Goal: Book appointment/travel/reservation

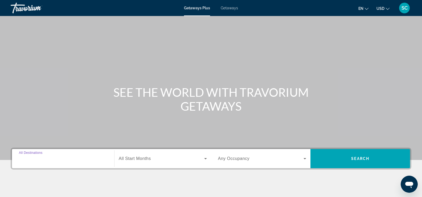
click at [92, 157] on input "Destination All Destinations" at bounding box center [63, 158] width 88 height 6
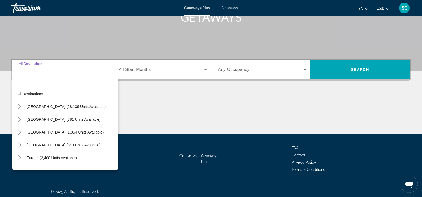
scroll to position [91, 0]
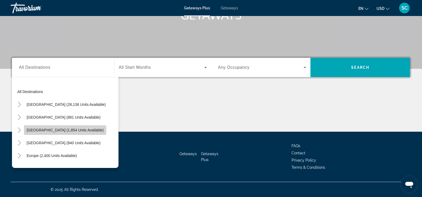
click at [68, 128] on span "[GEOGRAPHIC_DATA] (1,854 units available)" at bounding box center [65, 130] width 77 height 4
type input "**********"
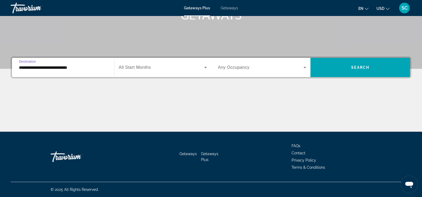
click at [144, 74] on div "Search widget" at bounding box center [163, 67] width 88 height 15
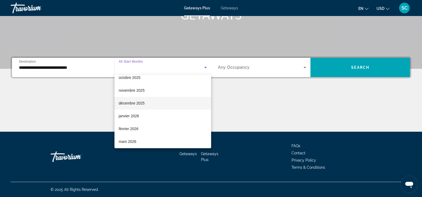
scroll to position [32, 0]
click at [132, 118] on span "janvier 2026" at bounding box center [129, 115] width 20 height 6
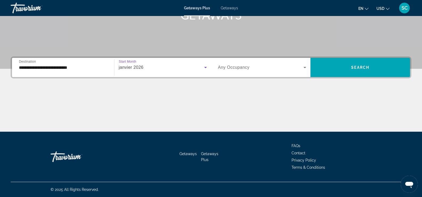
click at [249, 65] on span "Any Occupancy" at bounding box center [234, 67] width 32 height 5
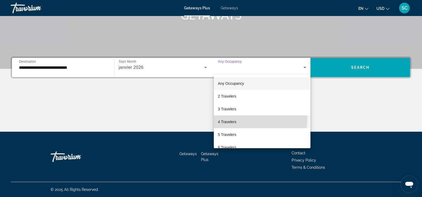
click at [233, 118] on mat-option "4 Travelers" at bounding box center [262, 121] width 97 height 13
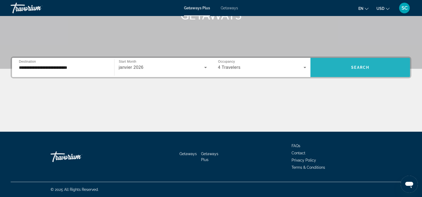
click at [353, 64] on span "Search widget" at bounding box center [360, 67] width 100 height 13
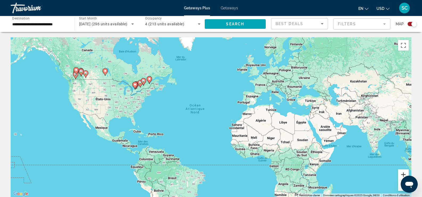
click at [398, 172] on button "Zoom avant" at bounding box center [403, 174] width 11 height 11
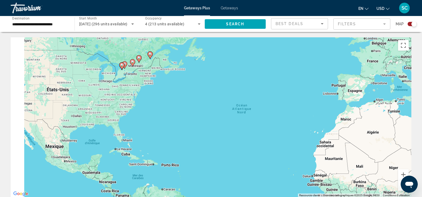
drag, startPoint x: 127, startPoint y: 94, endPoint x: 212, endPoint y: 109, distance: 85.6
click at [212, 109] on div "Pour activer le glissement du marqueur avec le clavier, appuyez sur Alt+Entrée.…" at bounding box center [211, 117] width 401 height 160
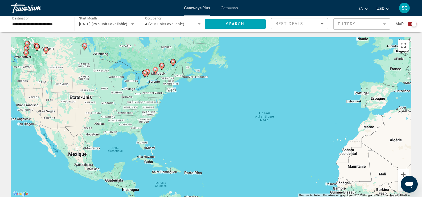
click at [155, 69] on image "Main content" at bounding box center [155, 69] width 3 height 3
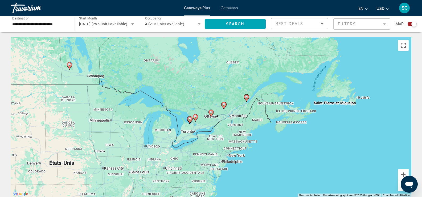
click at [225, 107] on gmp-advanced-marker "Main content" at bounding box center [223, 105] width 5 height 8
type input "**********"
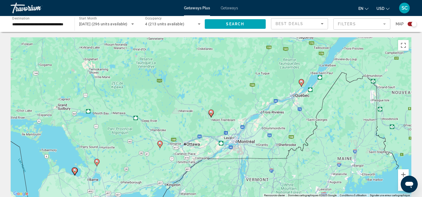
click at [211, 114] on icon "Main content" at bounding box center [210, 113] width 5 height 7
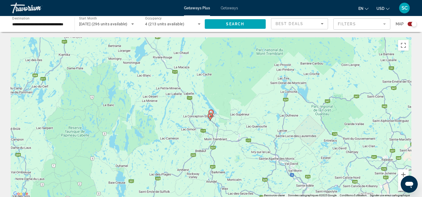
click at [211, 114] on icon "Main content" at bounding box center [210, 113] width 5 height 7
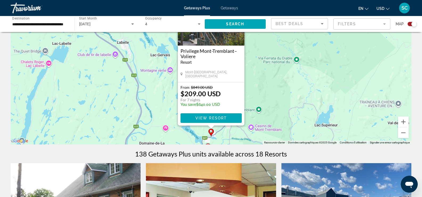
scroll to position [55, 0]
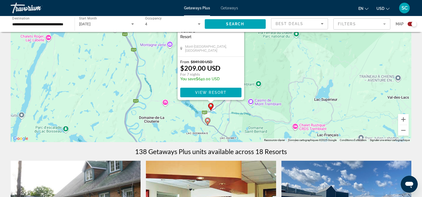
drag, startPoint x: 273, startPoint y: 113, endPoint x: 272, endPoint y: 85, distance: 28.5
click at [272, 85] on div "Pour activer le glissement du marqueur avec le clavier, appuyez sur Alt+Entrée.…" at bounding box center [211, 62] width 401 height 160
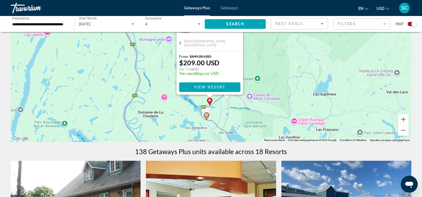
click at [206, 115] on image "Main content" at bounding box center [206, 114] width 3 height 3
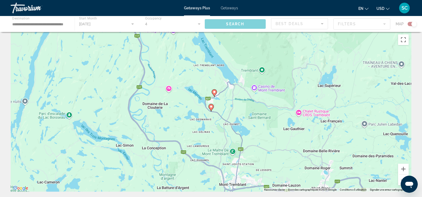
scroll to position [0, 0]
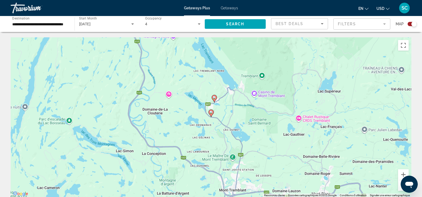
click at [210, 113] on image "Main content" at bounding box center [210, 111] width 3 height 3
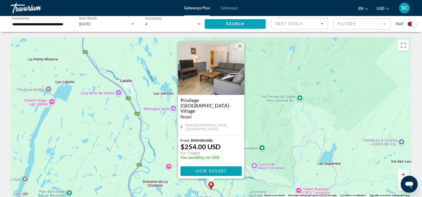
click at [238, 47] on button "Fermer" at bounding box center [240, 46] width 8 height 8
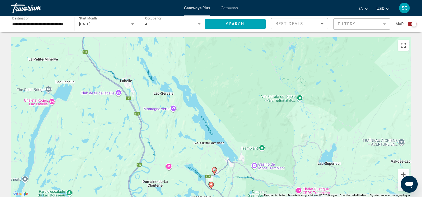
click at [215, 171] on icon "Main content" at bounding box center [214, 170] width 5 height 7
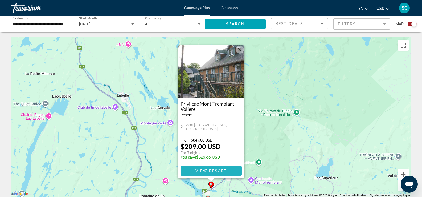
click at [206, 169] on span "View Resort" at bounding box center [210, 170] width 31 height 4
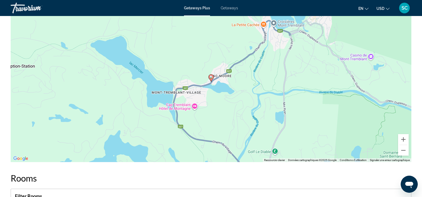
scroll to position [802, 0]
click at [211, 77] on image "Main content" at bounding box center [210, 76] width 3 height 3
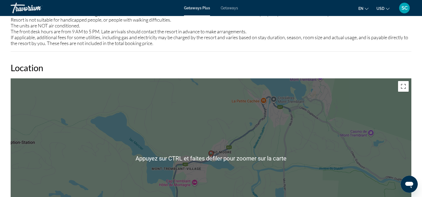
scroll to position [711, 0]
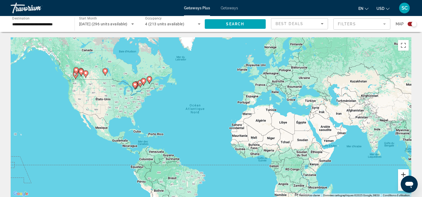
click at [400, 175] on button "Zoom avant" at bounding box center [403, 174] width 11 height 11
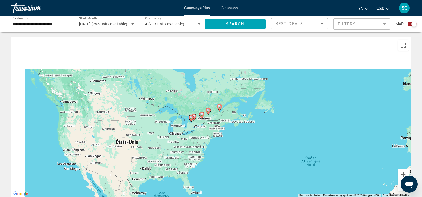
drag, startPoint x: 147, startPoint y: 109, endPoint x: 291, endPoint y: 172, distance: 156.9
click at [291, 172] on div "Pour activer le glissement du marqueur avec le clavier, appuyez sur Alt+Entrée.…" at bounding box center [211, 117] width 401 height 160
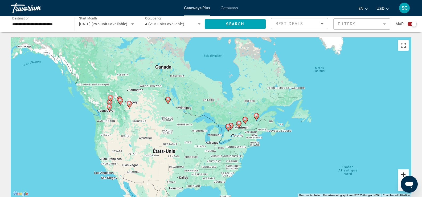
click at [402, 176] on button "Zoom avant" at bounding box center [403, 174] width 11 height 11
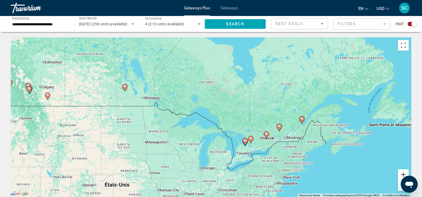
click at [402, 176] on button "Zoom avant" at bounding box center [403, 174] width 11 height 11
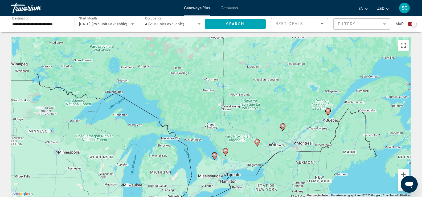
drag, startPoint x: 352, startPoint y: 146, endPoint x: 286, endPoint y: 131, distance: 67.6
click at [286, 131] on div "Pour activer le glissement du marqueur avec le clavier, appuyez sur Alt+Entrée.…" at bounding box center [211, 117] width 401 height 160
click at [403, 174] on button "Zoom avant" at bounding box center [403, 174] width 11 height 11
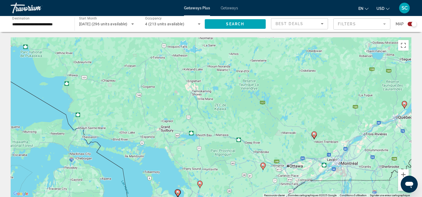
drag, startPoint x: 362, startPoint y: 148, endPoint x: 321, endPoint y: 139, distance: 41.9
click at [321, 139] on div "Pour activer le glissement du marqueur avec le clavier, appuyez sur Alt+Entrée.…" at bounding box center [211, 117] width 401 height 160
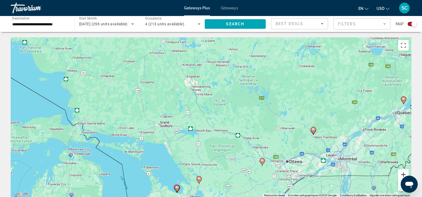
click at [405, 172] on button "Zoom avant" at bounding box center [403, 174] width 11 height 11
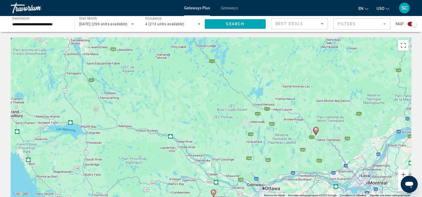
drag, startPoint x: 348, startPoint y: 148, endPoint x: 241, endPoint y: 129, distance: 109.3
click at [241, 129] on div "Pour activer le glissement du marqueur avec le clavier, appuyez sur Alt+Entrée.…" at bounding box center [211, 117] width 401 height 160
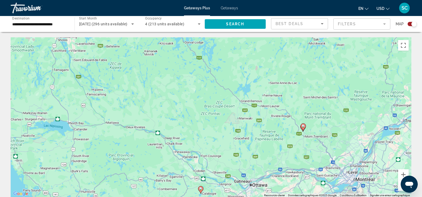
click at [302, 128] on icon "Main content" at bounding box center [302, 126] width 5 height 7
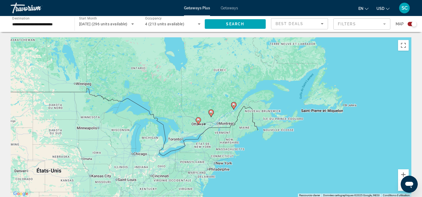
click at [211, 113] on image "Main content" at bounding box center [210, 111] width 3 height 3
type input "**********"
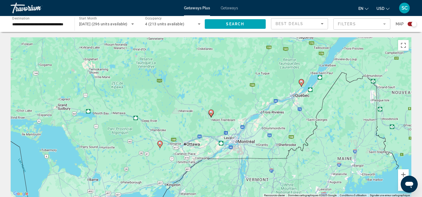
click at [211, 113] on image "Main content" at bounding box center [210, 111] width 3 height 3
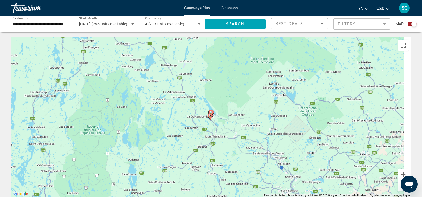
click at [211, 113] on image "Main content" at bounding box center [210, 111] width 3 height 3
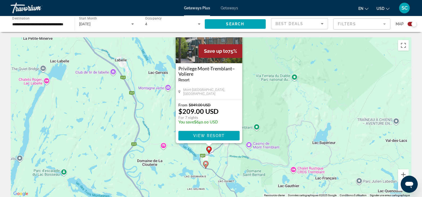
drag, startPoint x: 226, startPoint y: 187, endPoint x: 224, endPoint y: 149, distance: 37.4
click at [224, 149] on div "Pour activer le glissement du marqueur avec le clavier, appuyez sur Alt+Entrée.…" at bounding box center [211, 117] width 401 height 160
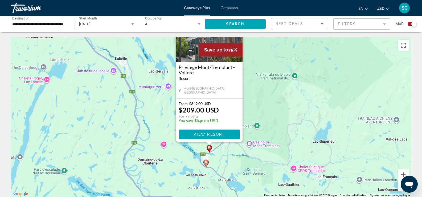
click at [205, 164] on icon "Main content" at bounding box center [205, 162] width 5 height 7
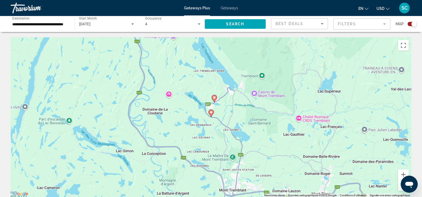
click at [209, 110] on icon "Main content" at bounding box center [210, 113] width 5 height 7
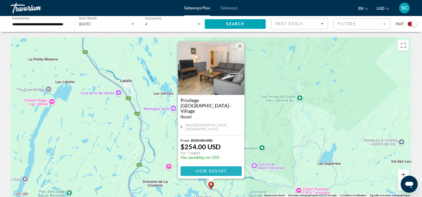
click at [212, 171] on span "View Resort" at bounding box center [210, 171] width 31 height 4
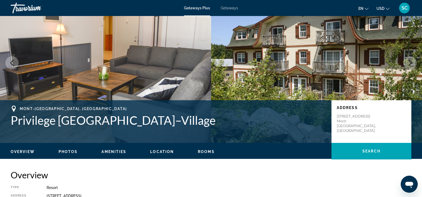
scroll to position [34, 0]
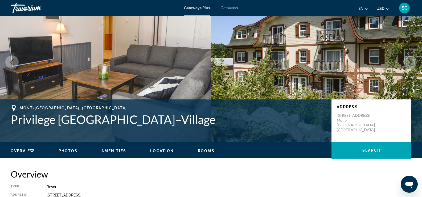
click at [225, 10] on span "Getaways" at bounding box center [229, 8] width 17 height 4
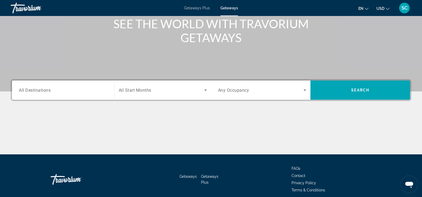
scroll to position [69, 0]
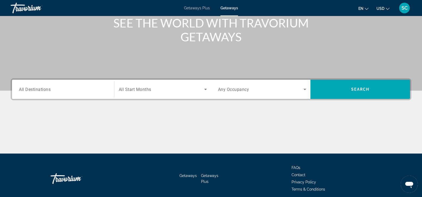
click at [54, 93] on div "Search widget" at bounding box center [63, 89] width 88 height 15
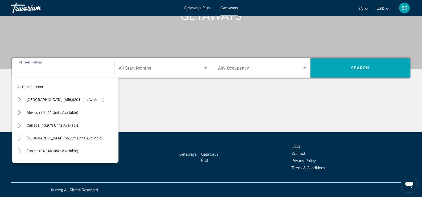
scroll to position [91, 0]
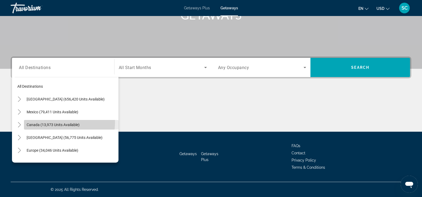
click at [49, 122] on span "Search widget" at bounding box center [71, 124] width 94 height 13
type input "**********"
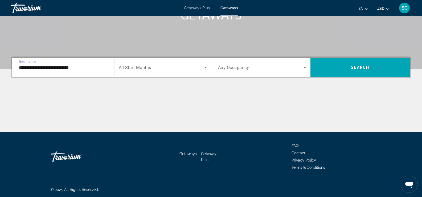
click at [172, 65] on span "Search widget" at bounding box center [161, 67] width 85 height 6
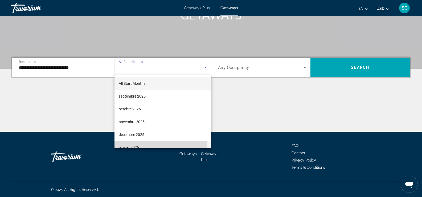
click at [137, 146] on span "janvier 2026" at bounding box center [129, 147] width 20 height 6
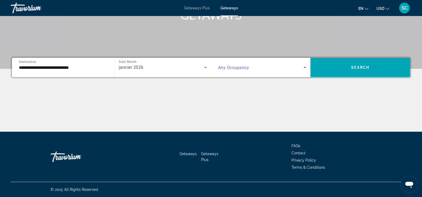
click at [256, 64] on span "Search widget" at bounding box center [261, 67] width 86 height 6
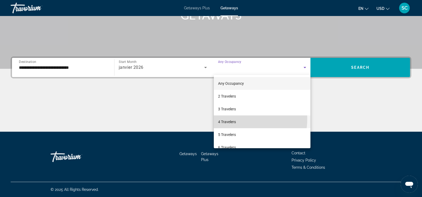
click at [230, 119] on span "4 Travelers" at bounding box center [227, 121] width 18 height 6
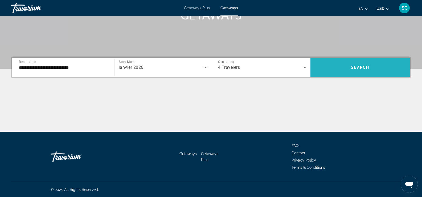
click at [353, 68] on span "Search" at bounding box center [360, 67] width 18 height 4
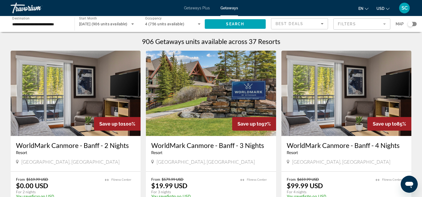
click at [338, 27] on mat-form-field "Filters" at bounding box center [361, 23] width 57 height 11
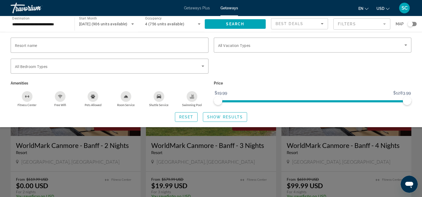
click at [254, 150] on div "Search widget" at bounding box center [211, 138] width 422 height 117
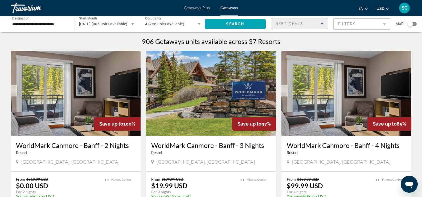
click at [290, 21] on div "Best Deals" at bounding box center [297, 23] width 45 height 6
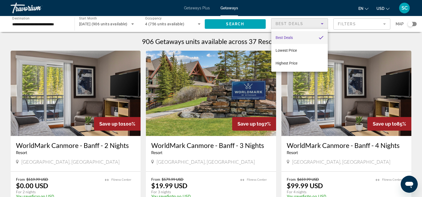
click at [252, 42] on div at bounding box center [211, 98] width 422 height 197
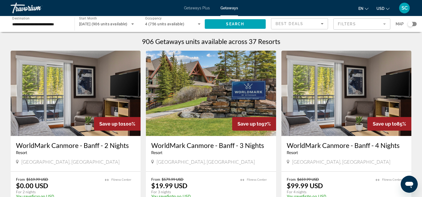
click at [413, 22] on div "Search widget" at bounding box center [411, 24] width 9 height 4
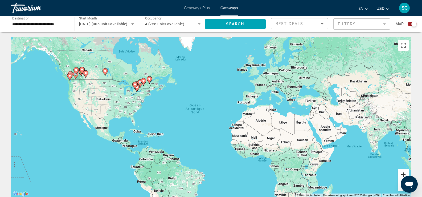
click at [405, 171] on button "Zoom avant" at bounding box center [403, 174] width 11 height 11
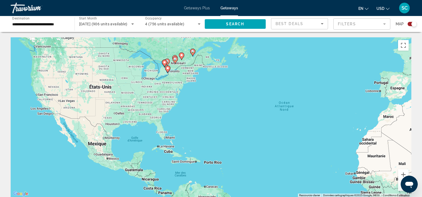
drag, startPoint x: 262, startPoint y: 127, endPoint x: 411, endPoint y: 138, distance: 149.2
click at [411, 138] on div "Pour activer le glissement du marqueur avec le clavier, appuyez sur Alt+Entrée.…" at bounding box center [211, 117] width 401 height 160
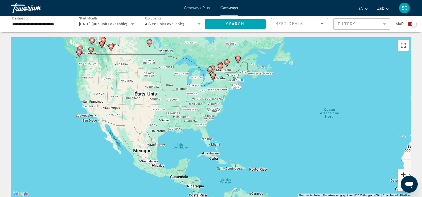
click at [400, 172] on button "Zoom avant" at bounding box center [403, 174] width 11 height 11
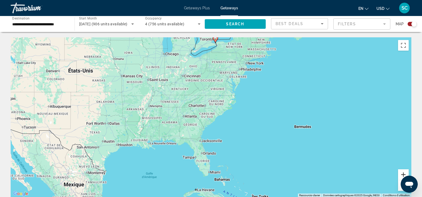
click at [400, 172] on button "Zoom avant" at bounding box center [403, 174] width 11 height 11
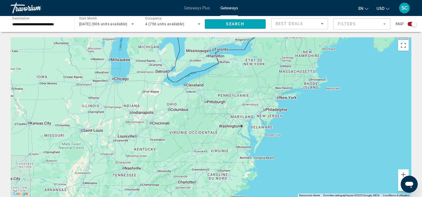
drag, startPoint x: 260, startPoint y: 55, endPoint x: 256, endPoint y: 164, distance: 108.9
click at [256, 164] on div "Main content" at bounding box center [211, 117] width 401 height 160
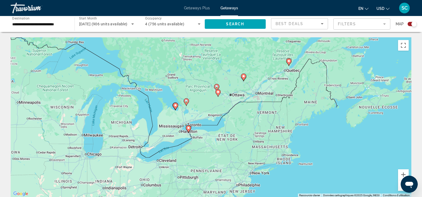
drag, startPoint x: 267, startPoint y: 110, endPoint x: 241, endPoint y: 164, distance: 60.8
click at [241, 164] on div "Pour activer le glissement du marqueur avec le clavier, appuyez sur Alt+Entrée.…" at bounding box center [211, 117] width 401 height 160
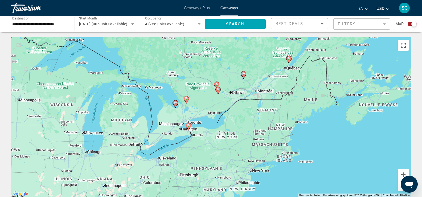
click at [243, 75] on image "Main content" at bounding box center [243, 73] width 3 height 3
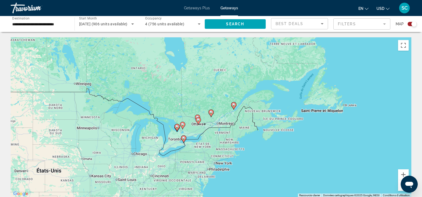
click at [209, 112] on icon "Main content" at bounding box center [210, 113] width 5 height 7
type input "**********"
click at [209, 112] on icon "Main content" at bounding box center [210, 113] width 5 height 7
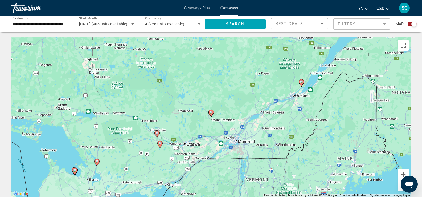
click at [209, 112] on icon "Main content" at bounding box center [210, 113] width 5 height 7
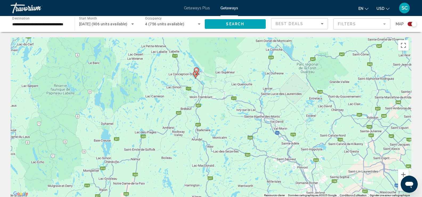
drag, startPoint x: 221, startPoint y: 138, endPoint x: 206, endPoint y: 94, distance: 45.9
click at [206, 94] on div "Pour activer le glissement du marqueur avec le clavier, appuyez sur Alt+Entrée.…" at bounding box center [211, 117] width 401 height 160
click at [196, 70] on image "Main content" at bounding box center [196, 69] width 3 height 3
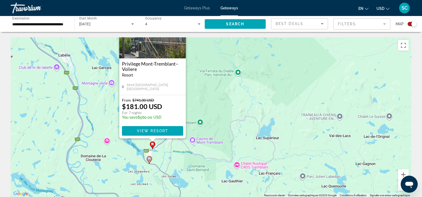
drag, startPoint x: 172, startPoint y: 185, endPoint x: 172, endPoint y: 143, distance: 41.8
click at [172, 143] on div "Pour activer le glissement du marqueur avec le clavier, appuyez sur Alt+Entrée.…" at bounding box center [211, 117] width 401 height 160
click at [149, 158] on image "Main content" at bounding box center [148, 158] width 3 height 3
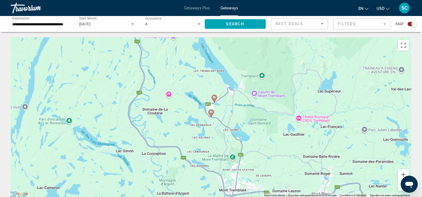
click at [210, 112] on image "Main content" at bounding box center [210, 111] width 3 height 3
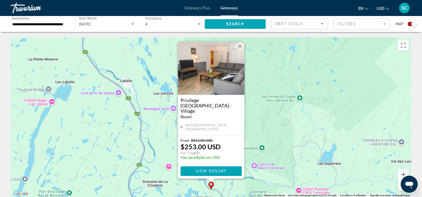
click at [239, 49] on button "Fermer" at bounding box center [240, 46] width 8 height 8
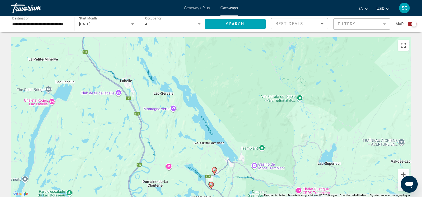
click at [214, 170] on image "Main content" at bounding box center [214, 169] width 3 height 3
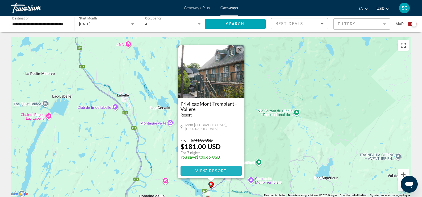
click at [200, 169] on span "View Resort" at bounding box center [210, 170] width 31 height 4
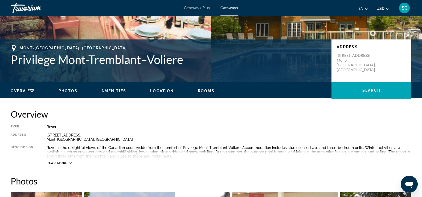
scroll to position [94, 0]
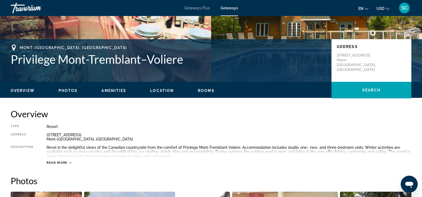
click at [61, 91] on span "Photos" at bounding box center [68, 90] width 19 height 4
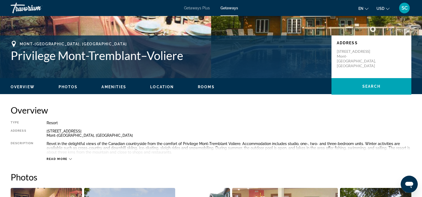
scroll to position [93, 0]
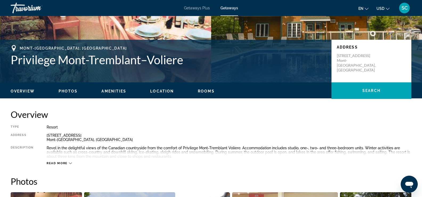
click at [114, 87] on div "Overview Photos Amenities Location Rooms Search" at bounding box center [211, 90] width 422 height 16
click at [113, 93] on span "Amenities" at bounding box center [113, 91] width 25 height 4
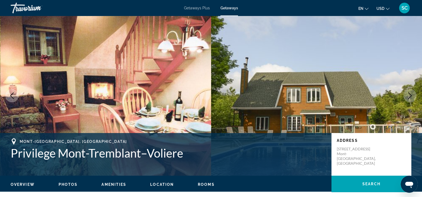
scroll to position [0, 0]
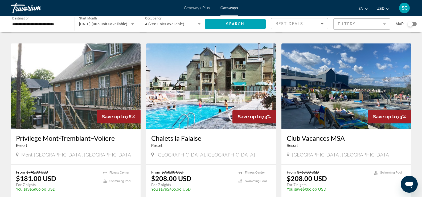
scroll to position [183, 0]
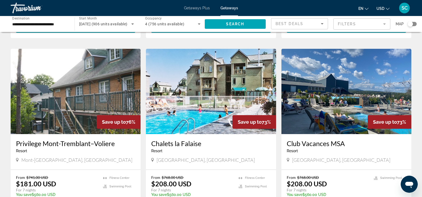
click at [333, 145] on h3 "Club Vacances MSA" at bounding box center [346, 143] width 119 height 8
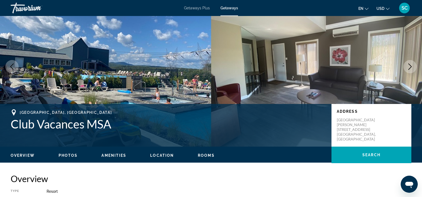
scroll to position [23, 0]
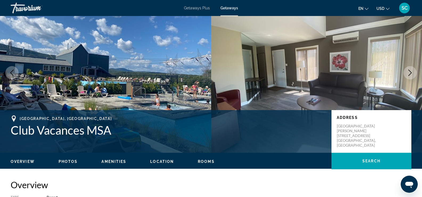
click at [414, 73] on button "Next image" at bounding box center [409, 72] width 13 height 13
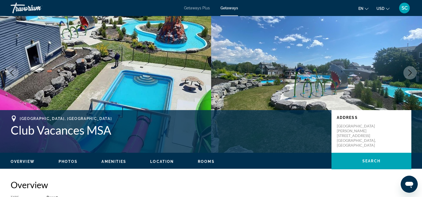
click at [414, 73] on button "Next image" at bounding box center [409, 72] width 13 height 13
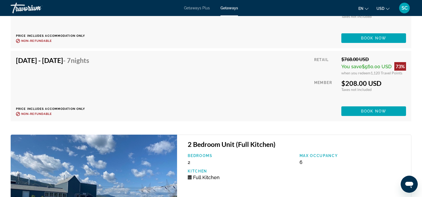
scroll to position [1428, 0]
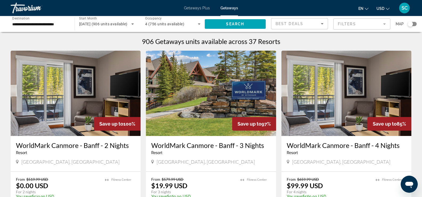
click at [311, 22] on div "Best Deals" at bounding box center [297, 23] width 45 height 6
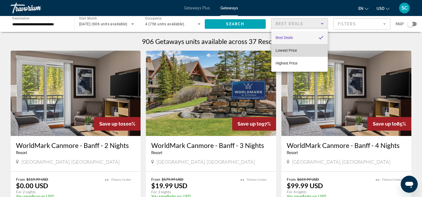
click at [289, 47] on mat-option "Lowest Price" at bounding box center [299, 50] width 56 height 13
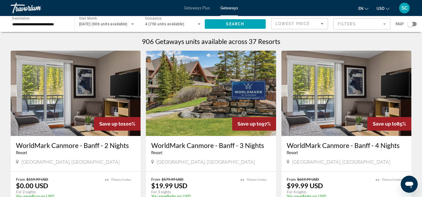
click at [411, 25] on div "Search widget" at bounding box center [409, 23] width 5 height 5
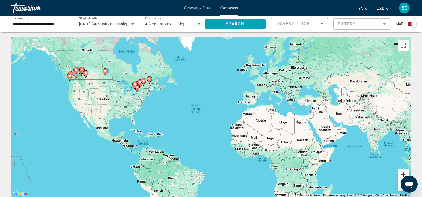
click at [402, 175] on button "Zoom avant" at bounding box center [403, 174] width 11 height 11
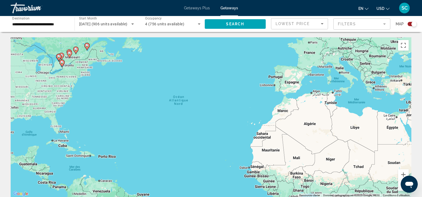
click at [150, 106] on div "Pour activer le glissement du marqueur avec le clavier, appuyez sur Alt+Entrée.…" at bounding box center [211, 117] width 401 height 160
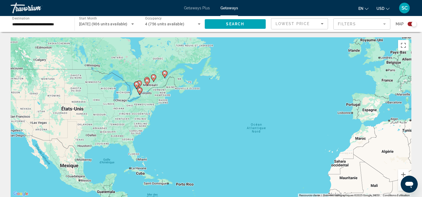
drag, startPoint x: 150, startPoint y: 106, endPoint x: 237, endPoint y: 135, distance: 91.3
click at [237, 135] on div "Pour activer le glissement du marqueur avec le clavier, appuyez sur Alt+Entrée.…" at bounding box center [211, 117] width 401 height 160
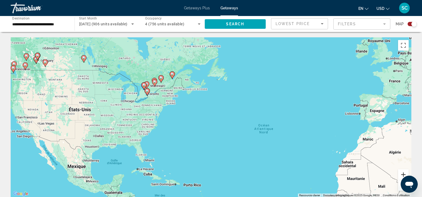
click at [400, 177] on button "Zoom avant" at bounding box center [403, 174] width 11 height 11
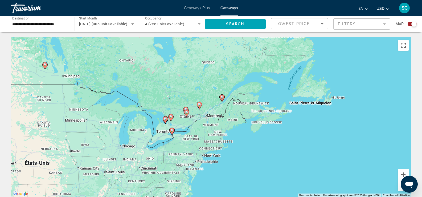
drag, startPoint x: 121, startPoint y: 91, endPoint x: 214, endPoint y: 158, distance: 114.6
click at [214, 158] on div "Pour activer le glissement du marqueur avec le clavier, appuyez sur Alt+Entrée.…" at bounding box center [211, 117] width 401 height 160
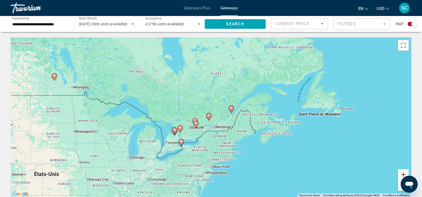
click at [401, 174] on button "Zoom avant" at bounding box center [403, 174] width 11 height 11
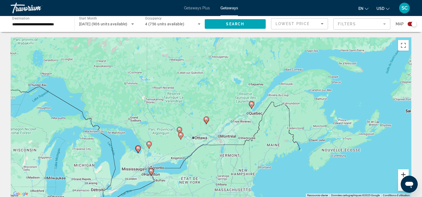
click at [401, 174] on button "Zoom avant" at bounding box center [403, 174] width 11 height 11
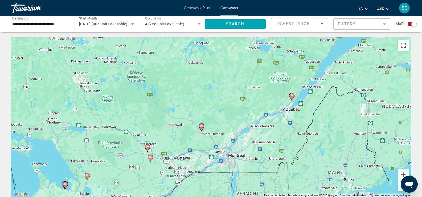
click at [291, 95] on image "Main content" at bounding box center [291, 95] width 3 height 3
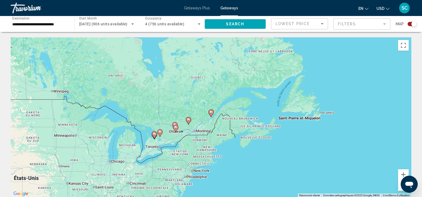
click at [212, 113] on image "Main content" at bounding box center [210, 111] width 3 height 3
type input "**********"
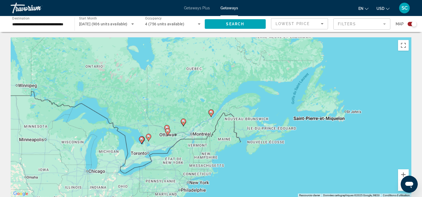
click at [212, 113] on image "Main content" at bounding box center [210, 111] width 3 height 3
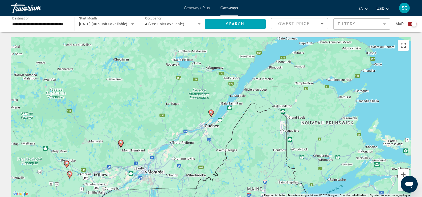
click at [212, 113] on image "Main content" at bounding box center [210, 111] width 3 height 3
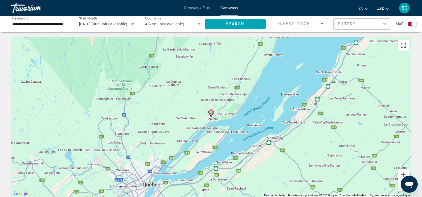
click at [212, 113] on image "Main content" at bounding box center [210, 111] width 3 height 3
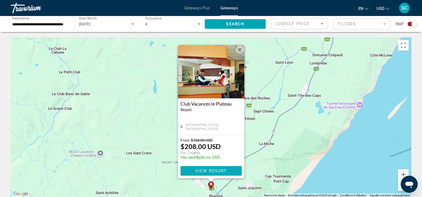
click at [221, 172] on span "View Resort" at bounding box center [210, 170] width 31 height 4
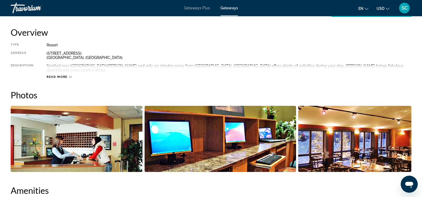
scroll to position [179, 0]
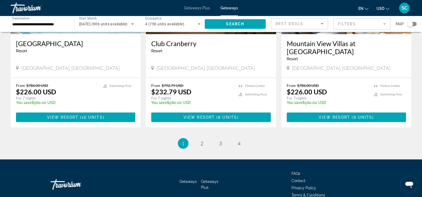
scroll to position [662, 0]
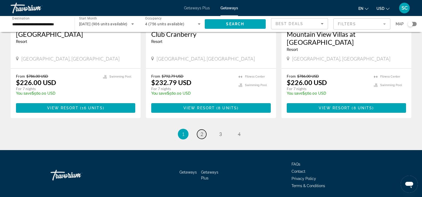
click at [201, 131] on span "2" at bounding box center [201, 134] width 3 height 6
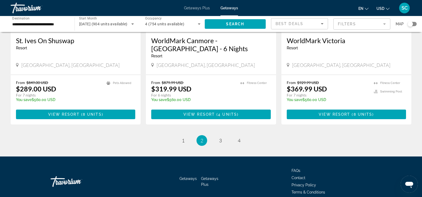
scroll to position [680, 0]
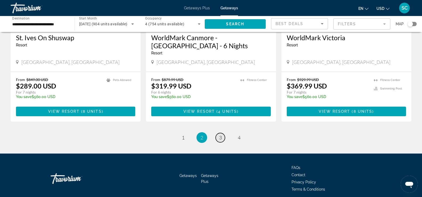
click at [218, 133] on link "page 3" at bounding box center [220, 137] width 9 height 9
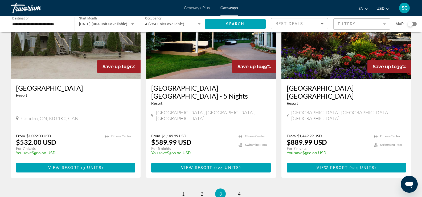
scroll to position [633, 0]
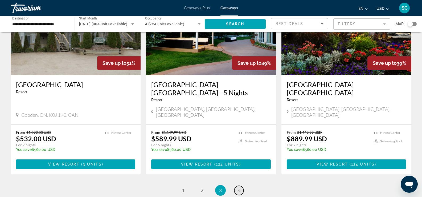
click at [240, 187] on span "4" at bounding box center [239, 190] width 3 height 6
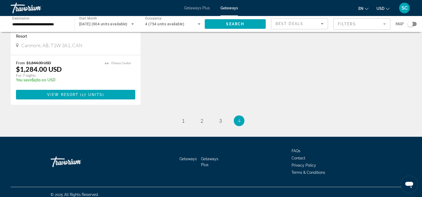
scroll to position [117, 0]
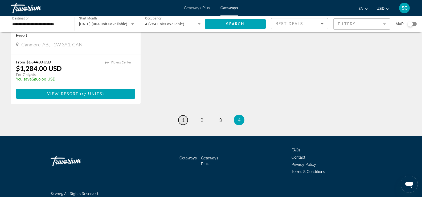
click at [185, 120] on link "page 1" at bounding box center [182, 119] width 9 height 9
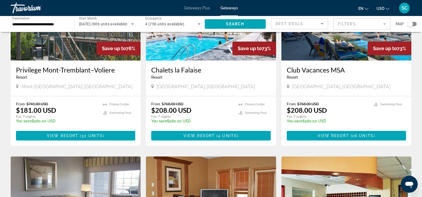
scroll to position [257, 0]
